Goal: Task Accomplishment & Management: Manage account settings

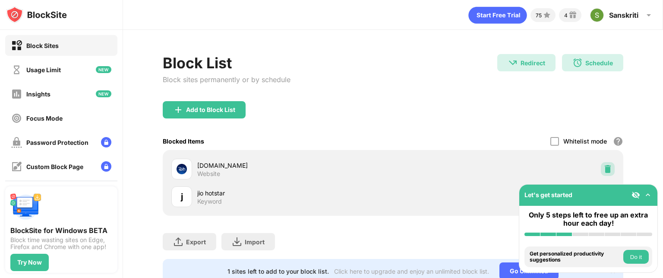
click at [605, 167] on img at bounding box center [608, 169] width 9 height 9
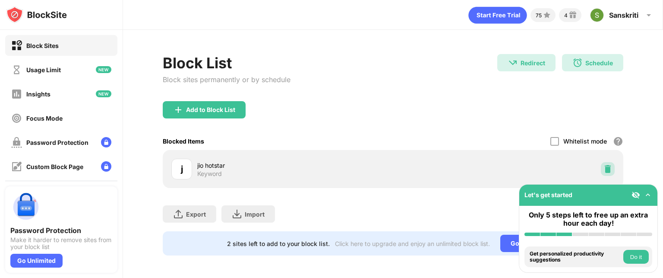
click at [604, 170] on img at bounding box center [608, 169] width 9 height 9
